Goal: Check status: Check status

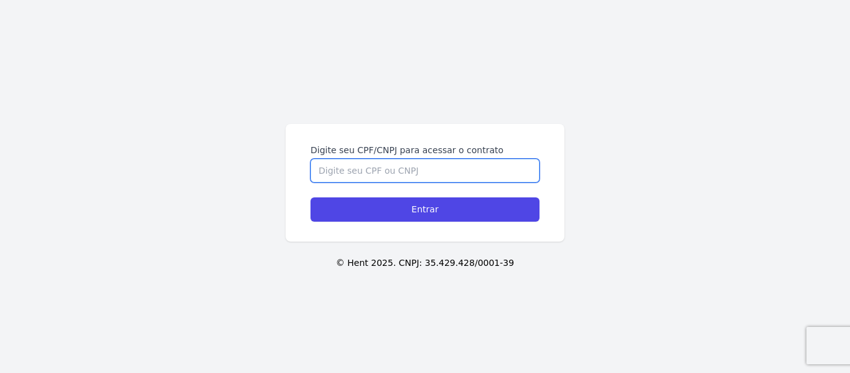
click at [375, 177] on input "Digite seu CPF/CNPJ para acessar o contrato" at bounding box center [425, 171] width 229 height 24
type input "03382144107"
click at [311, 197] on input "Entrar" at bounding box center [425, 209] width 229 height 24
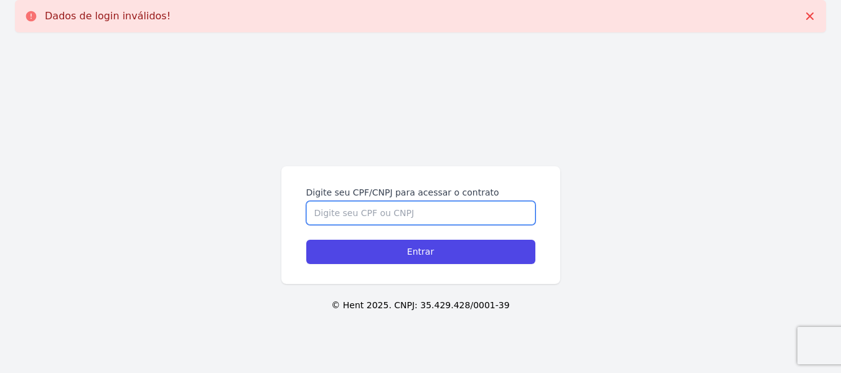
click at [369, 209] on input "Digite seu CPF/CNPJ para acessar o contrato" at bounding box center [420, 213] width 229 height 24
type input "03382144107"
click at [306, 240] on input "Entrar" at bounding box center [420, 252] width 229 height 24
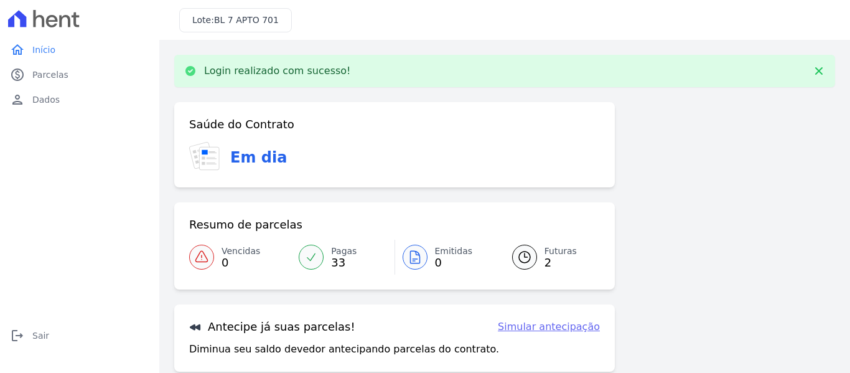
click at [563, 256] on span "Futuras" at bounding box center [561, 251] width 32 height 13
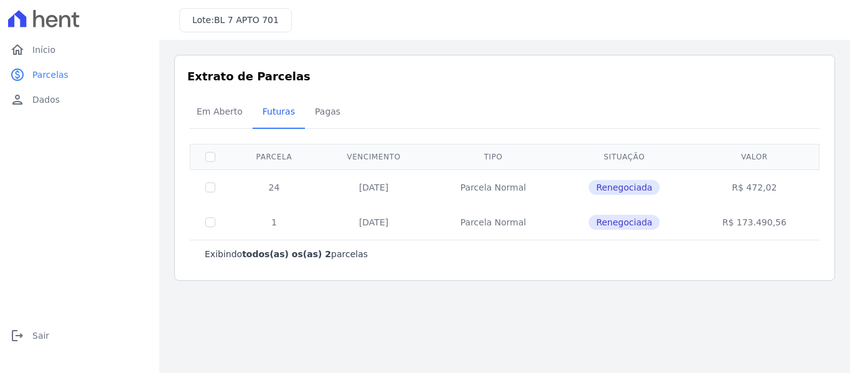
drag, startPoint x: 735, startPoint y: 189, endPoint x: 805, endPoint y: 187, distance: 69.8
click at [805, 187] on td "R$ 472,02" at bounding box center [755, 186] width 126 height 35
click at [682, 195] on td "Renegociada" at bounding box center [624, 186] width 134 height 35
